Goal: Use online tool/utility: Utilize a website feature to perform a specific function

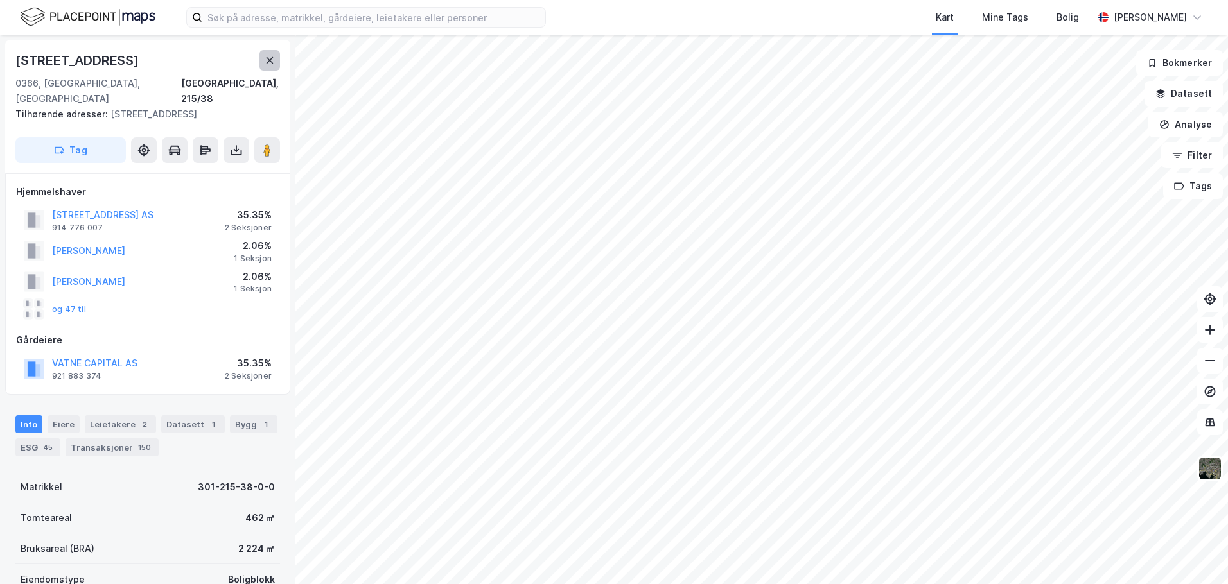
click at [267, 64] on icon at bounding box center [270, 60] width 10 height 10
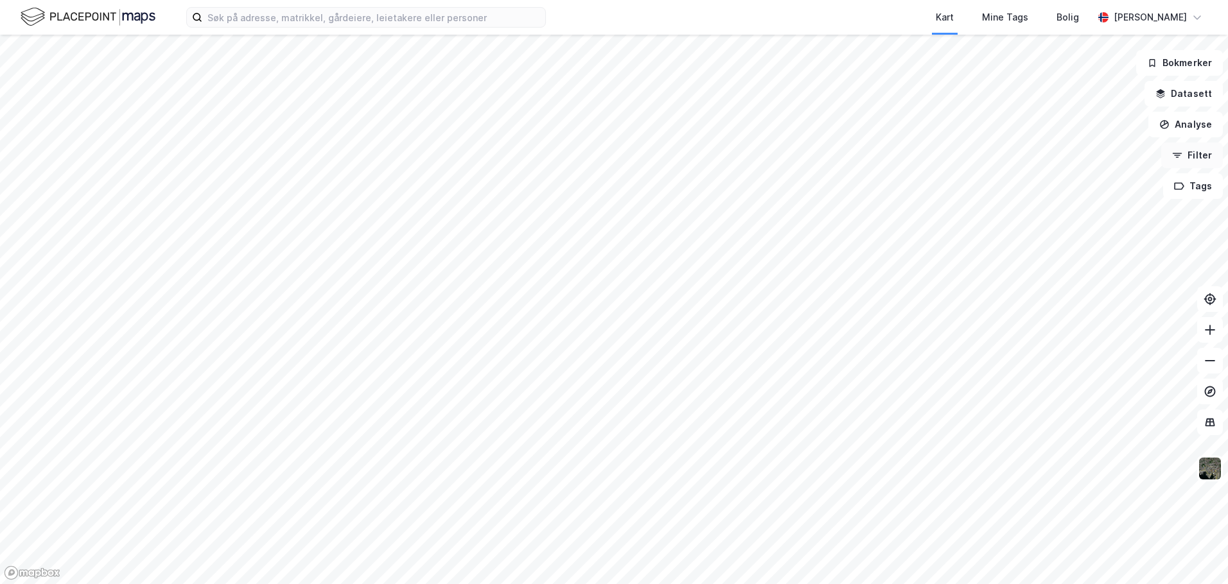
click at [1193, 165] on button "Filter" at bounding box center [1192, 156] width 62 height 26
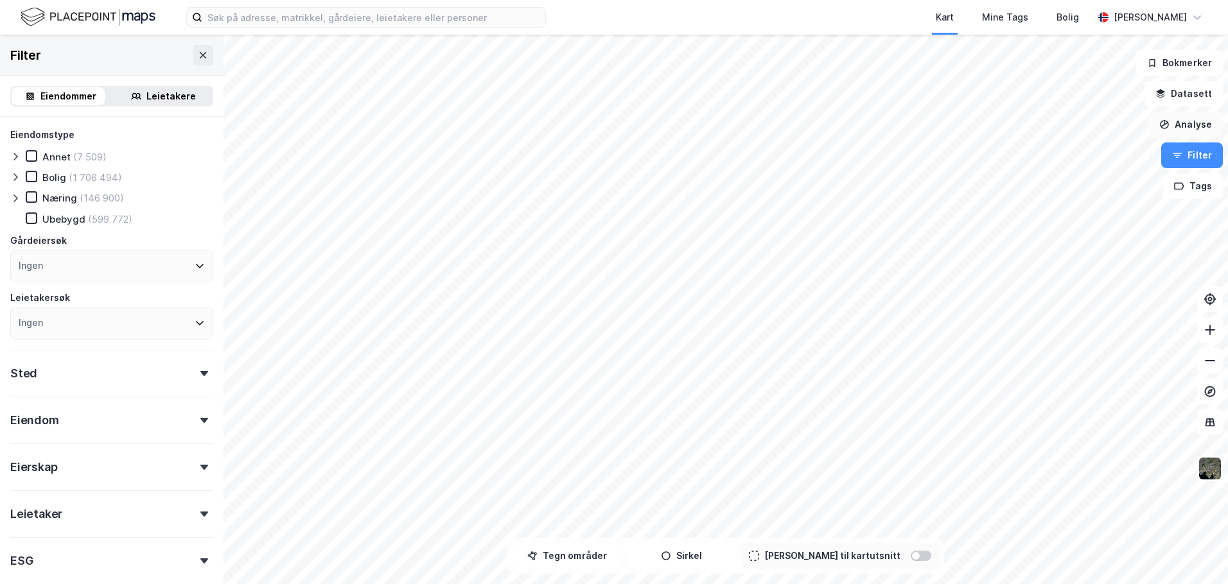
click at [1189, 128] on button "Analyse" at bounding box center [1185, 125] width 74 height 26
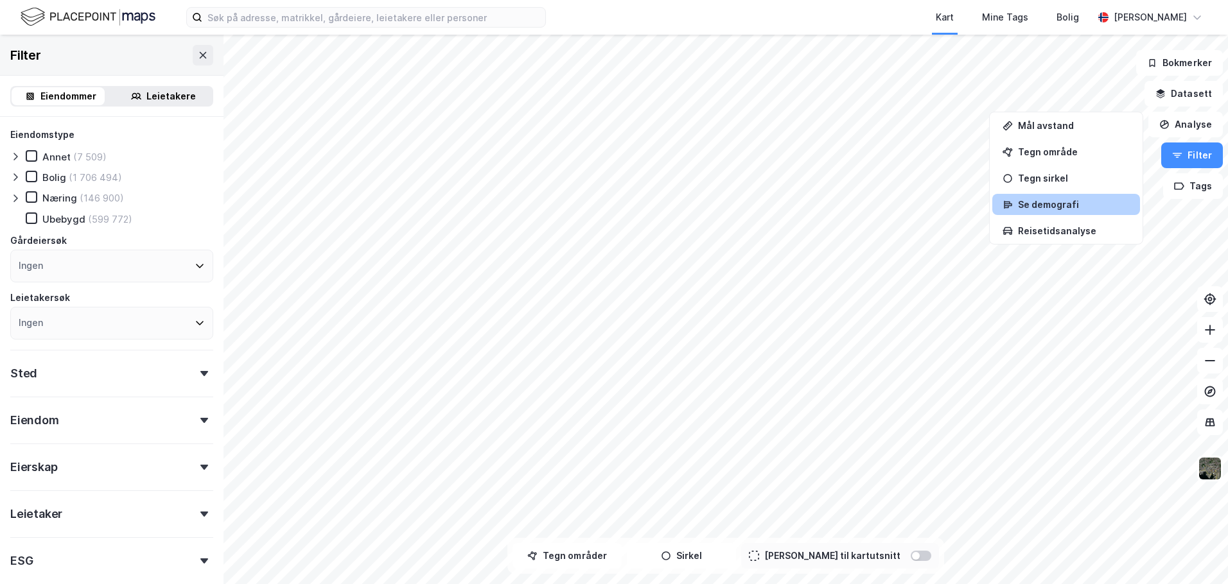
click at [1047, 206] on div "Se demografi" at bounding box center [1074, 204] width 112 height 11
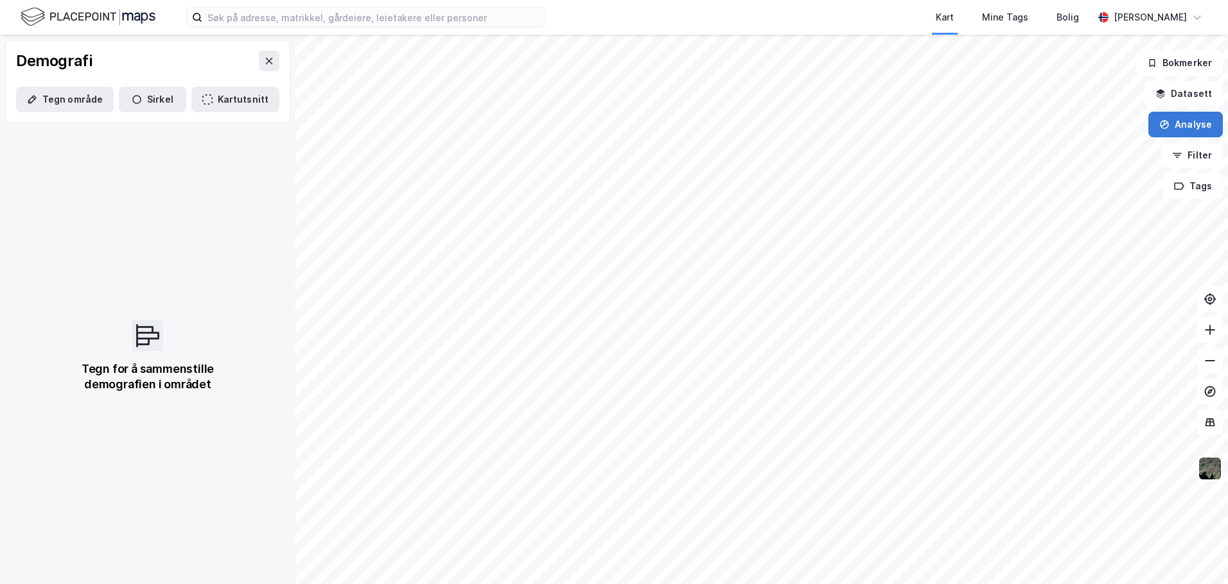
click at [1180, 118] on button "Analyse" at bounding box center [1185, 125] width 74 height 26
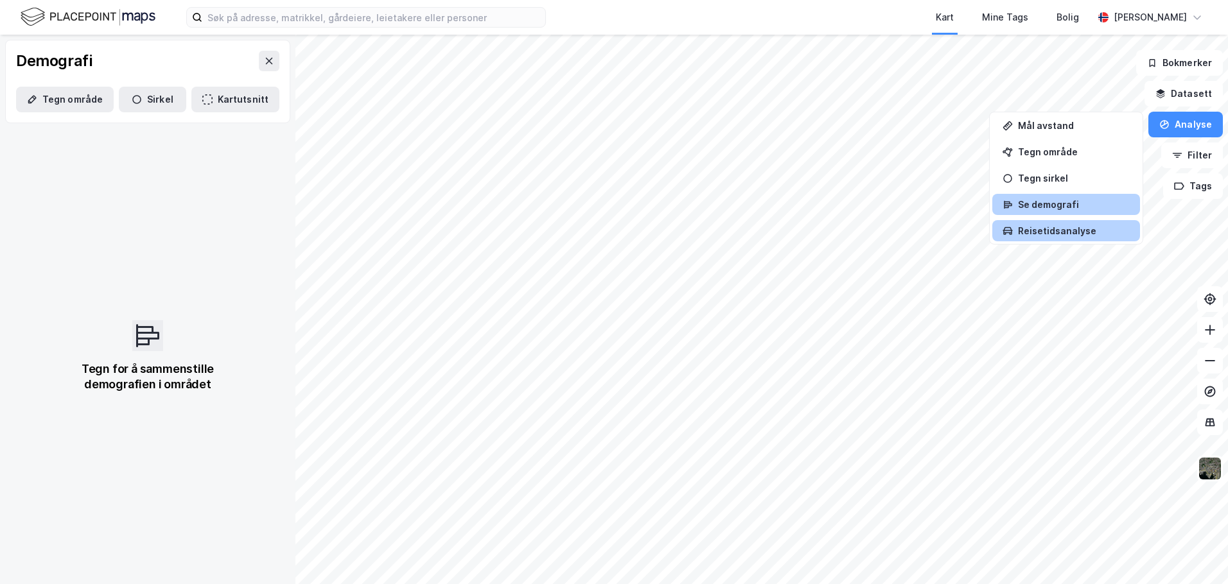
click at [1056, 226] on div "Reisetidsanalyse" at bounding box center [1074, 230] width 112 height 11
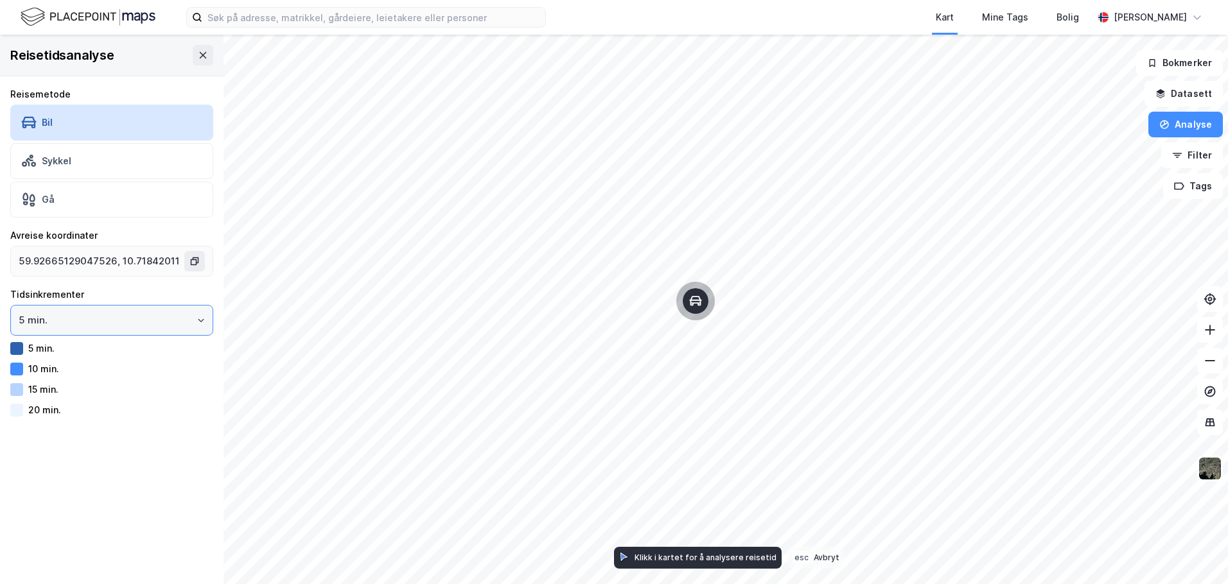
click at [87, 317] on input "5 min." at bounding box center [112, 321] width 202 height 30
click at [91, 317] on input "5 min." at bounding box center [112, 321] width 202 height 30
click at [94, 306] on input "5 min." at bounding box center [112, 321] width 202 height 30
type input "59.93165862075412, 10.71274212406638"
click at [139, 313] on input "5 min." at bounding box center [112, 321] width 202 height 30
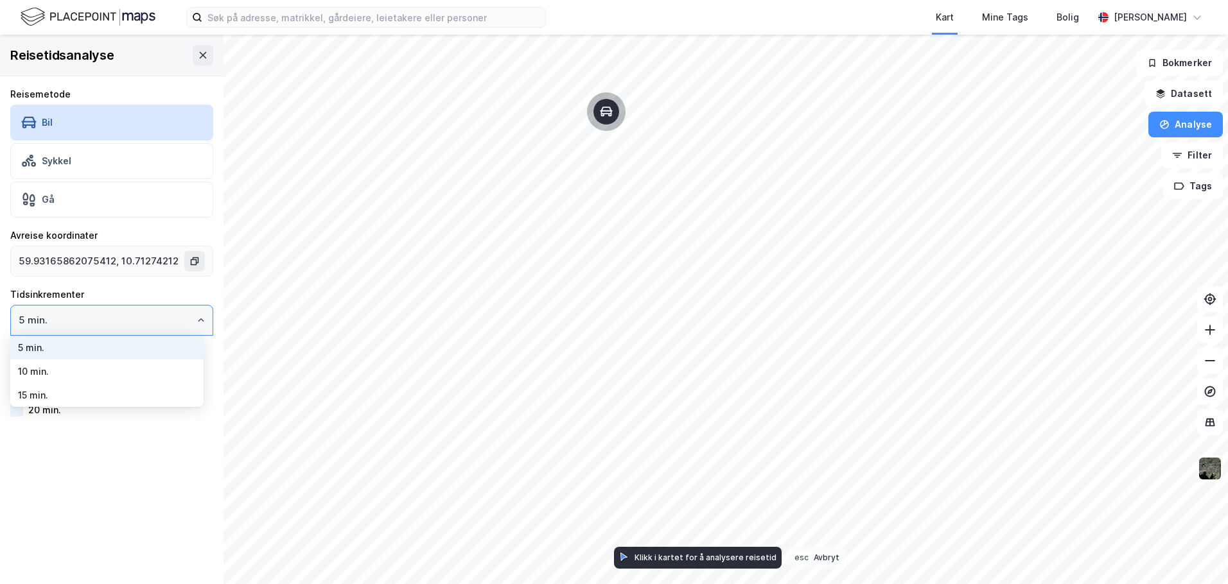
click at [110, 369] on li "10 min." at bounding box center [106, 372] width 193 height 24
type input "10 min."
type input "59.92918773799758, 10.716297714378754"
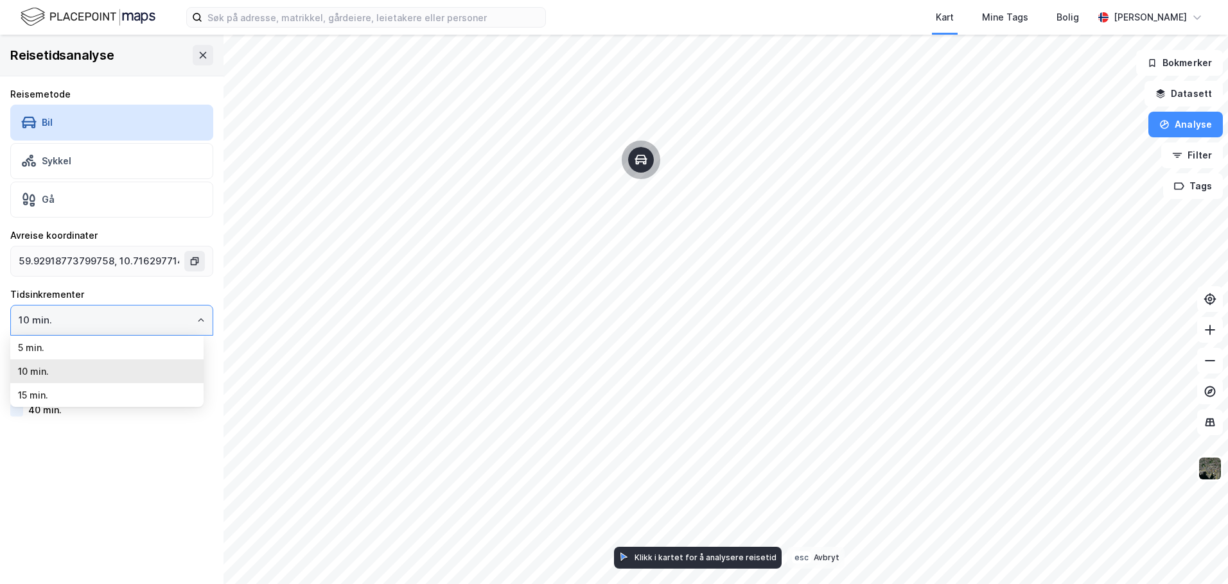
click at [54, 317] on input "10 min." at bounding box center [112, 321] width 202 height 30
click at [55, 359] on li "5 min." at bounding box center [106, 348] width 193 height 24
type input "5 min."
